Goal: Check status

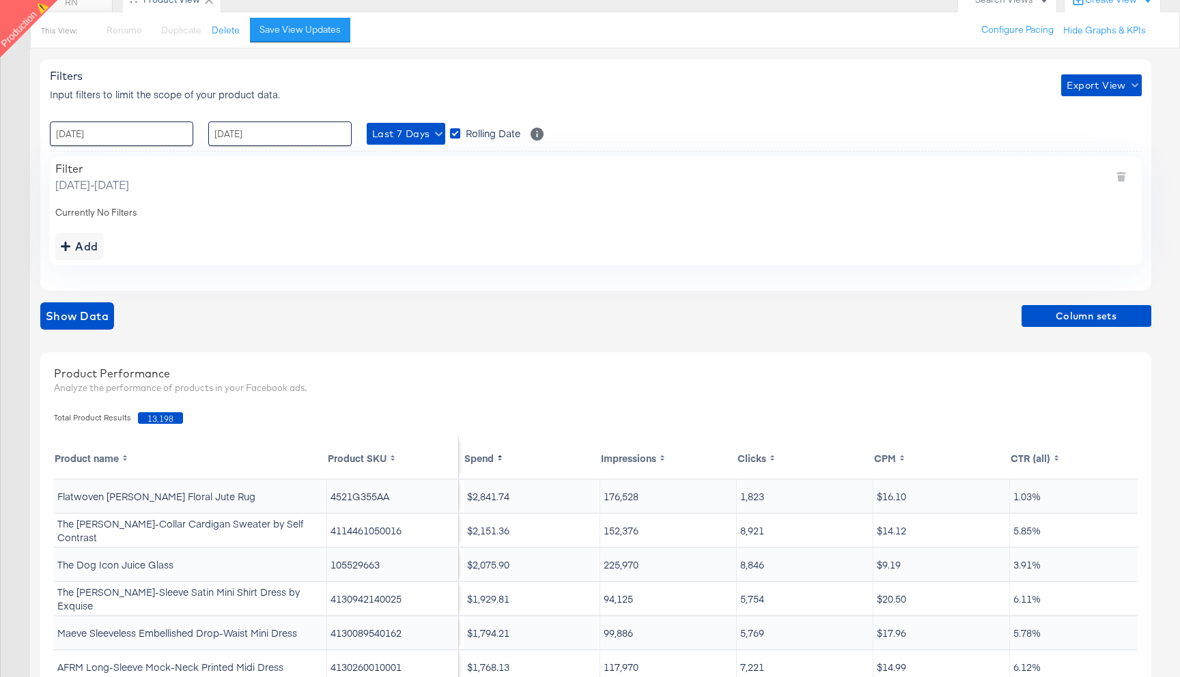
scroll to position [42, 0]
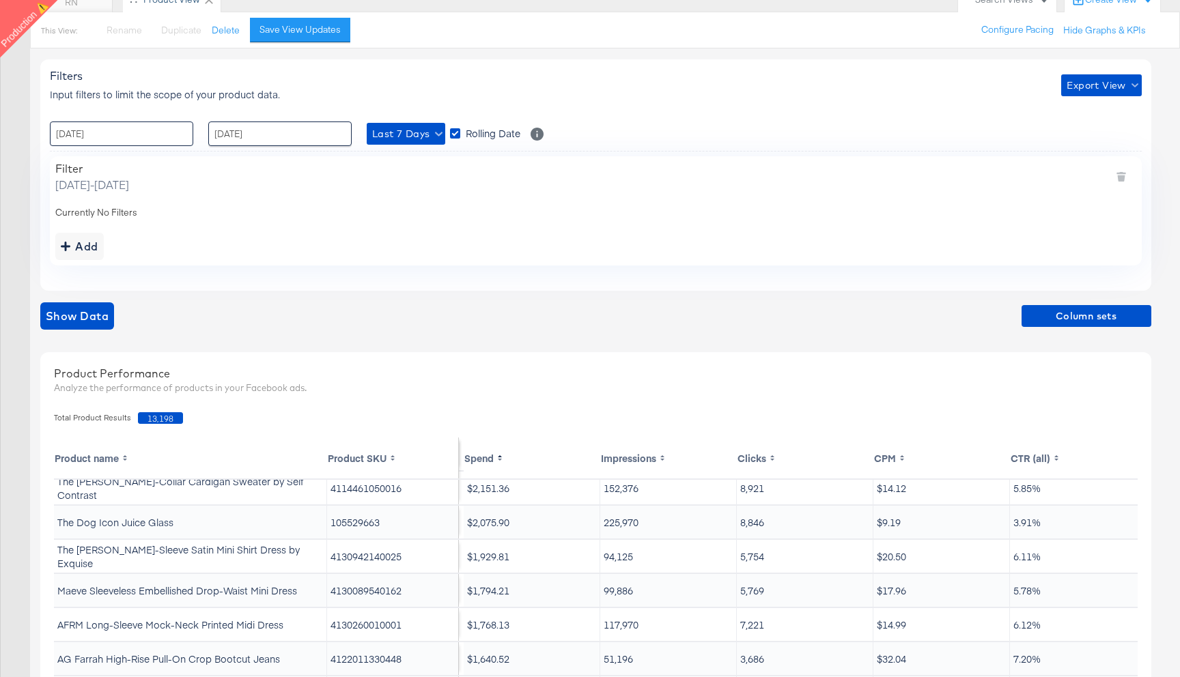
click at [165, 134] on input "[DATE]" at bounding box center [121, 134] width 143 height 25
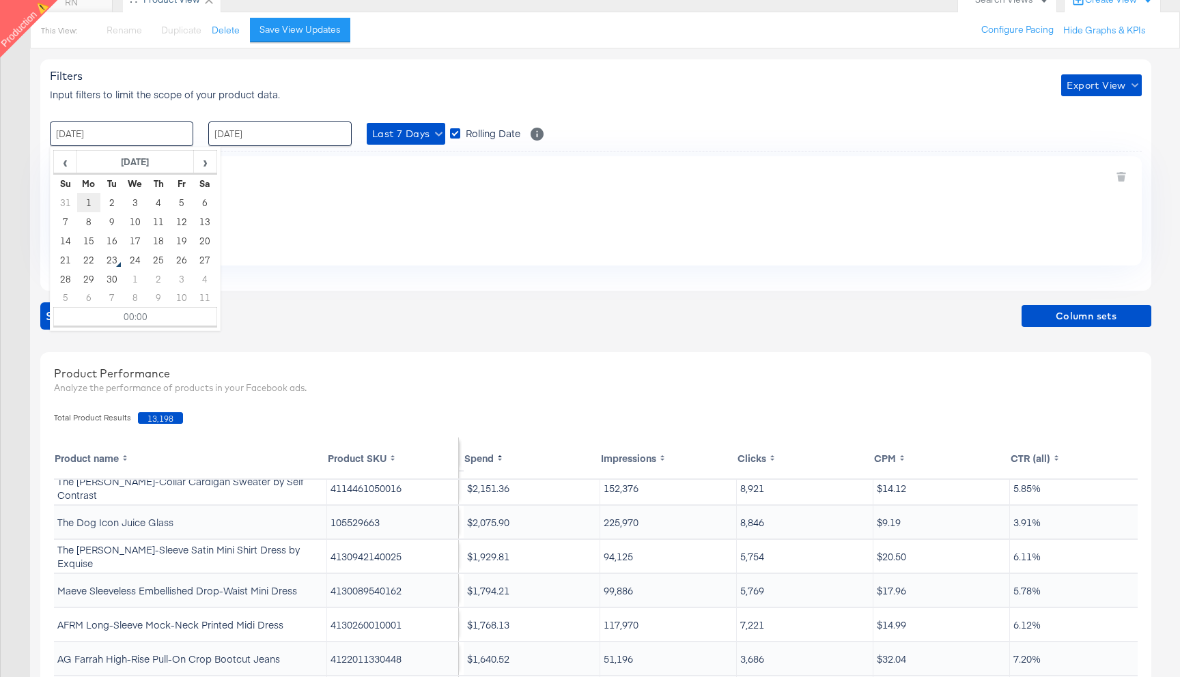
click at [87, 199] on td "1" at bounding box center [88, 202] width 23 height 19
type input "[DATE] 00:00"
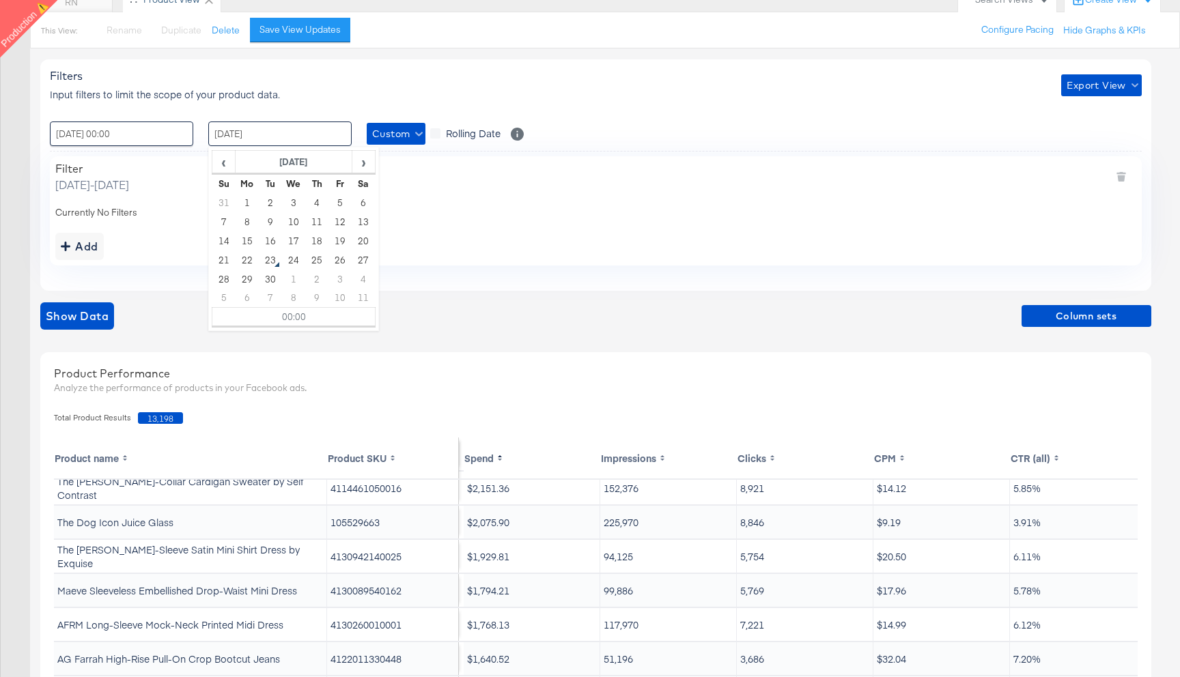
click at [267, 142] on input "[DATE]" at bounding box center [279, 134] width 143 height 25
click at [345, 203] on td "5" at bounding box center [339, 202] width 23 height 19
type input "[DATE] 00:00"
click at [134, 252] on div "Add" at bounding box center [595, 246] width 1081 height 27
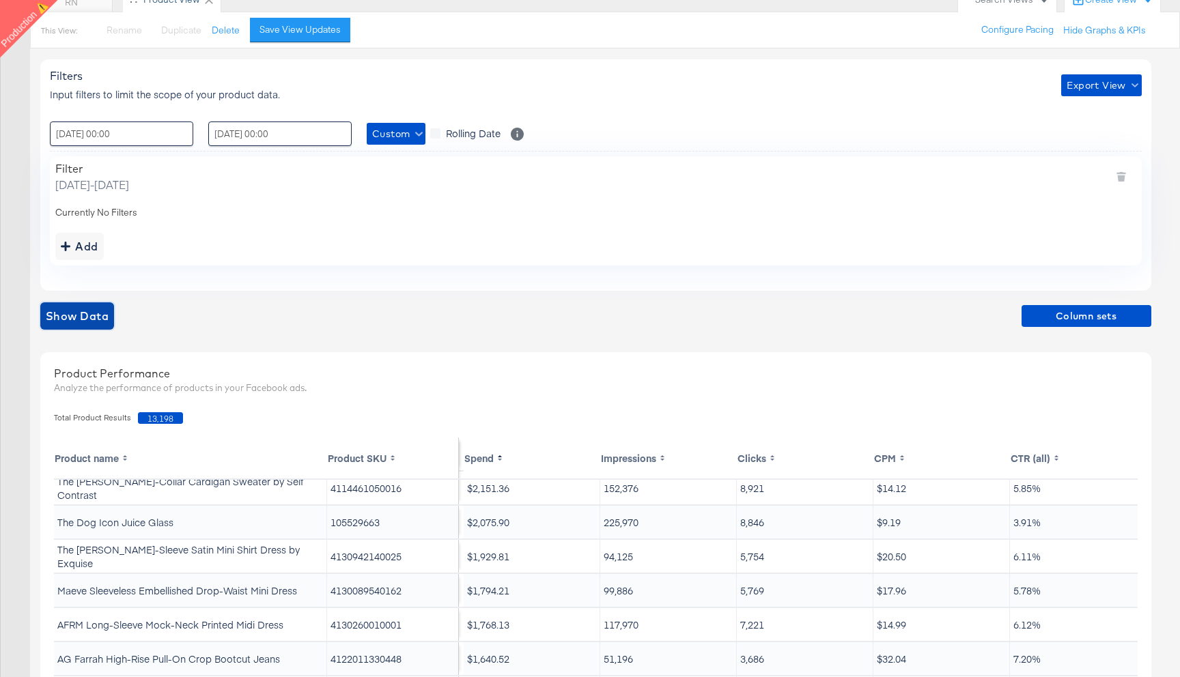
click at [85, 327] on button "Show Data" at bounding box center [77, 315] width 74 height 27
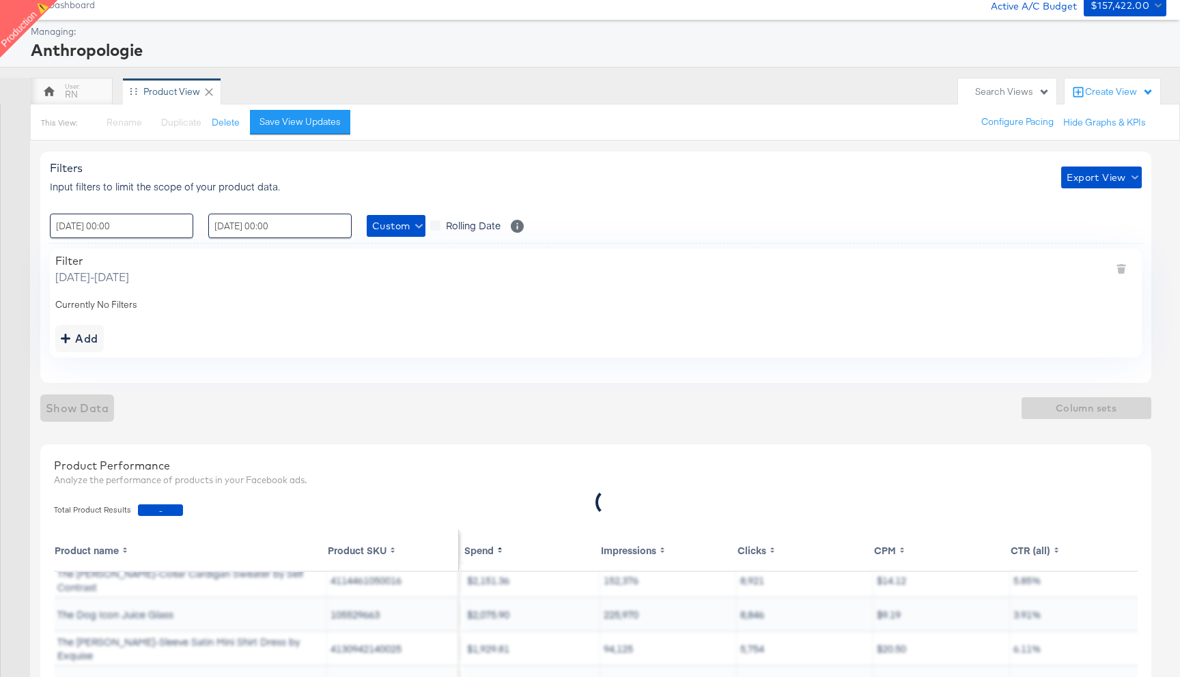
scroll to position [44, 0]
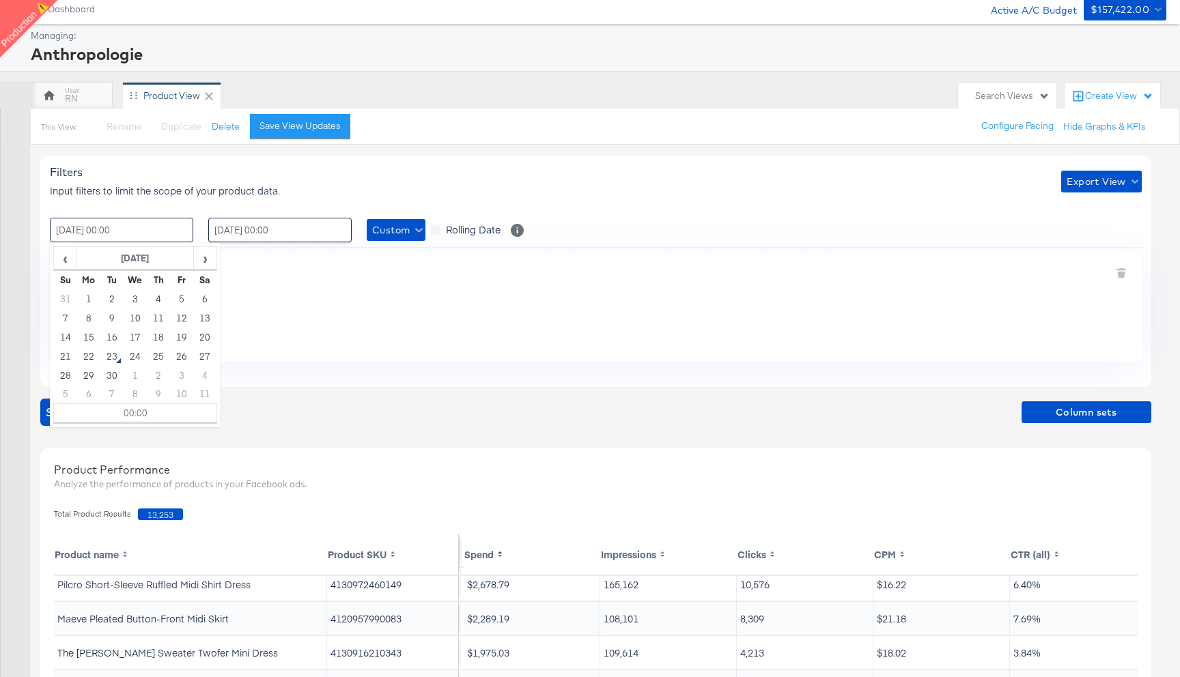
click at [97, 229] on input "[DATE] 00:00" at bounding box center [121, 230] width 143 height 25
click at [61, 265] on span "‹" at bounding box center [65, 258] width 21 height 20
click at [177, 296] on td "1" at bounding box center [181, 298] width 23 height 19
type input "[DATE] 00:00"
click at [260, 230] on input "[DATE] 00:00" at bounding box center [279, 230] width 143 height 25
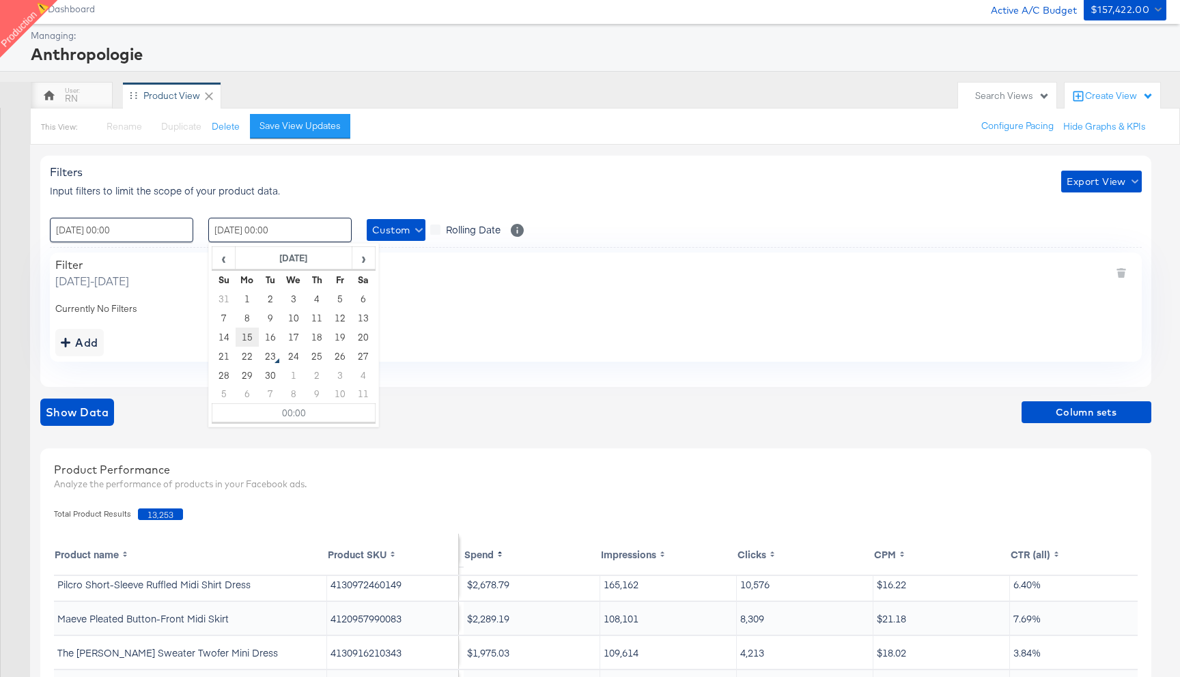
click at [247, 339] on td "15" at bounding box center [247, 337] width 23 height 19
click at [152, 362] on div "Filters Input filters to limit the scope of your product data. Export View : [D…" at bounding box center [595, 271] width 1111 height 231
click at [72, 425] on button "Show Data" at bounding box center [77, 412] width 74 height 27
click at [267, 223] on input "[DATE] 00:00" at bounding box center [279, 230] width 143 height 25
click at [225, 262] on span "‹" at bounding box center [223, 258] width 21 height 20
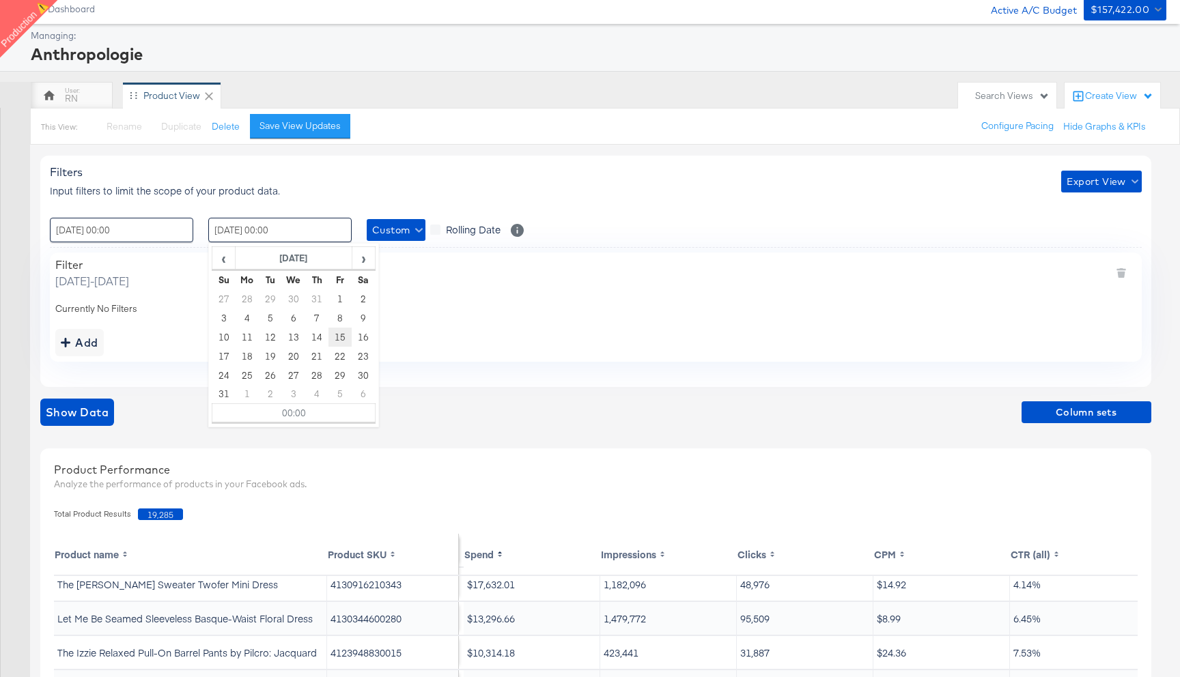
click at [339, 338] on td "15" at bounding box center [339, 337] width 23 height 19
type input "[DATE] 00:00"
click at [91, 411] on span "Show Data" at bounding box center [77, 412] width 63 height 19
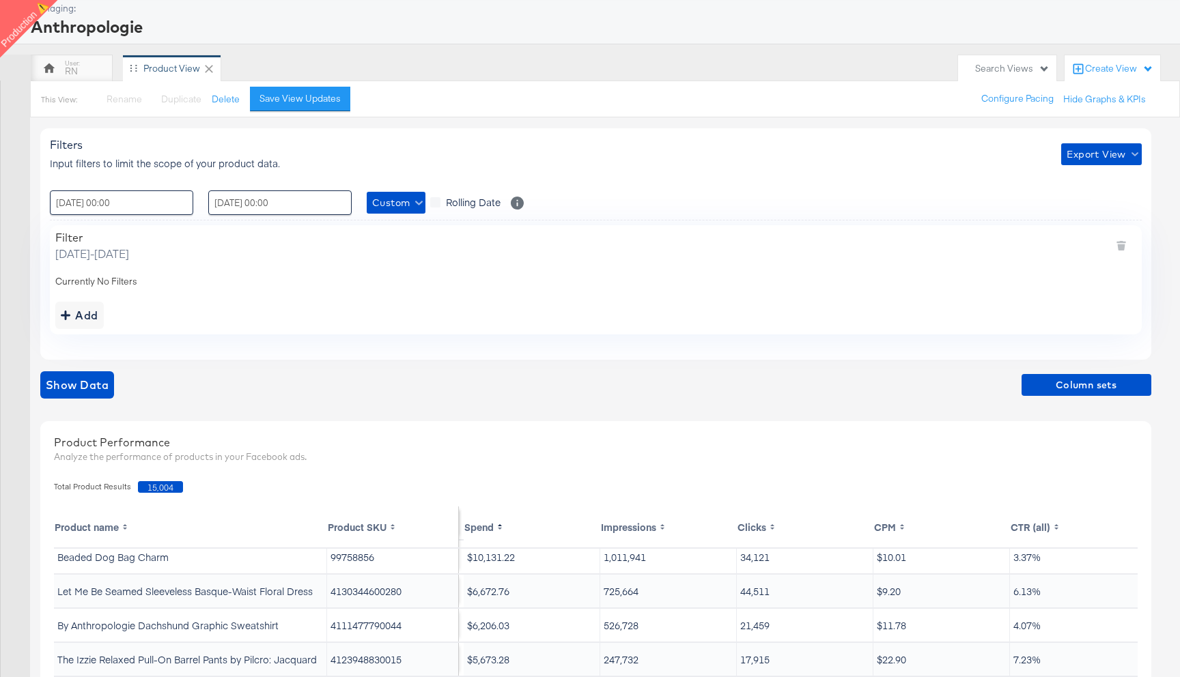
scroll to position [75, 0]
